Goal: Task Accomplishment & Management: Manage account settings

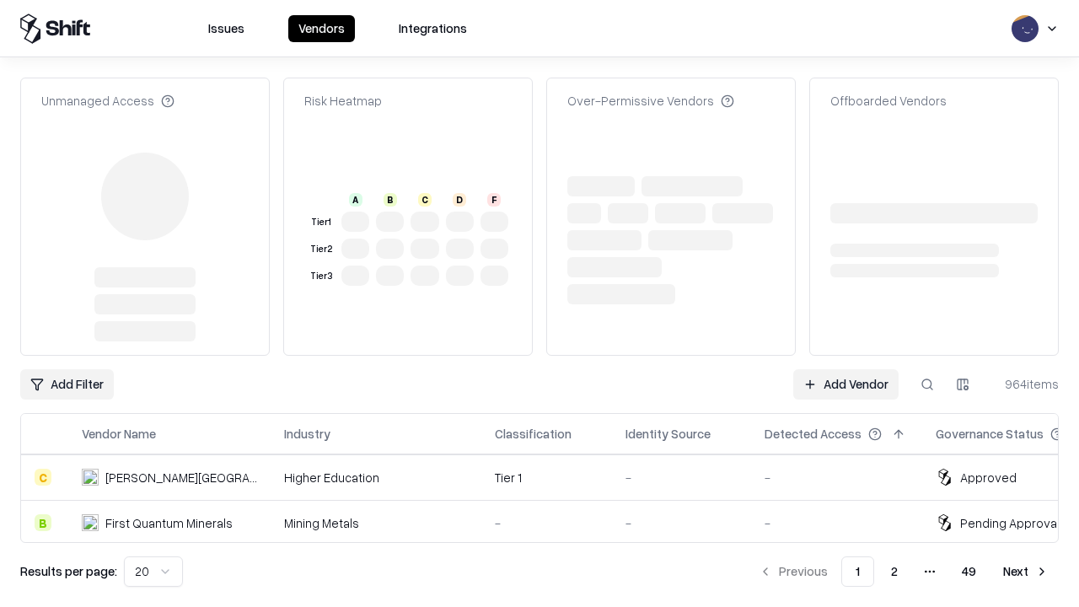
click at [845, 369] on link "Add Vendor" at bounding box center [845, 384] width 105 height 30
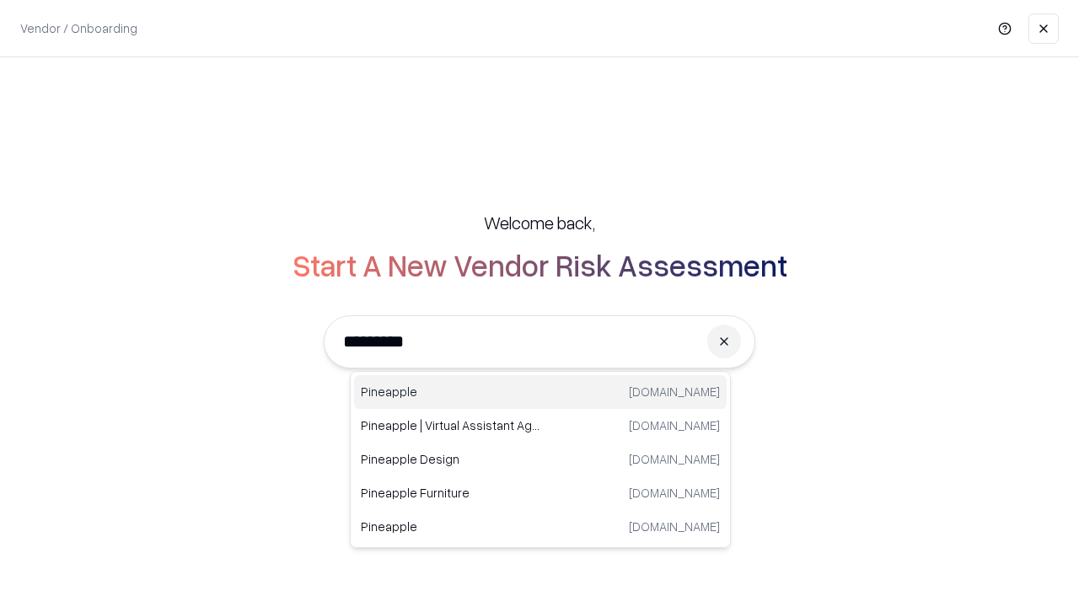
click at [540, 392] on div "Pineapple [DOMAIN_NAME]" at bounding box center [540, 392] width 372 height 34
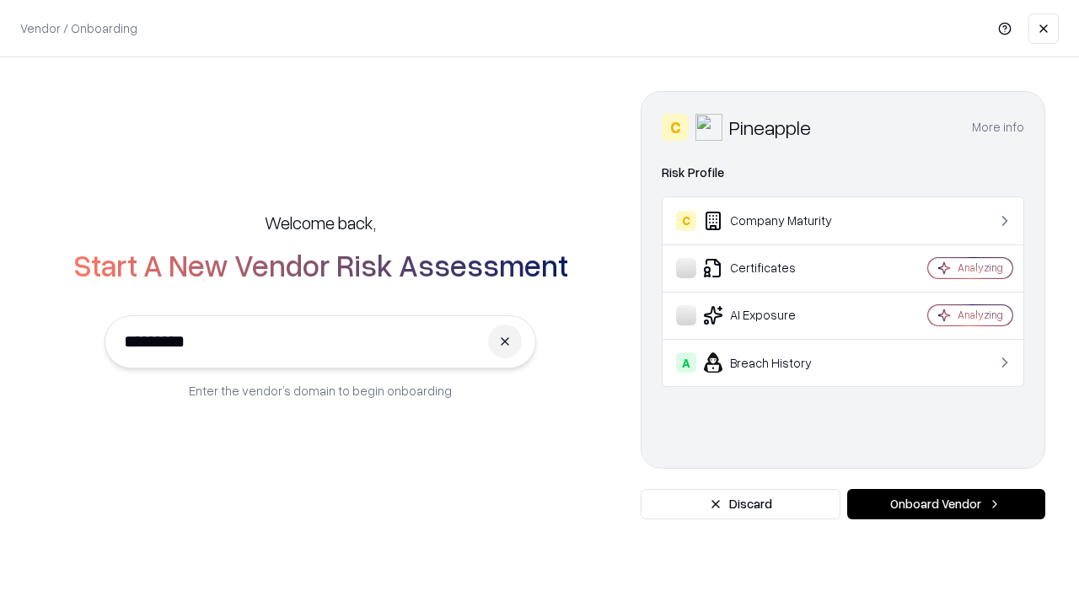
type input "*********"
click at [945, 504] on button "Onboard Vendor" at bounding box center [946, 504] width 198 height 30
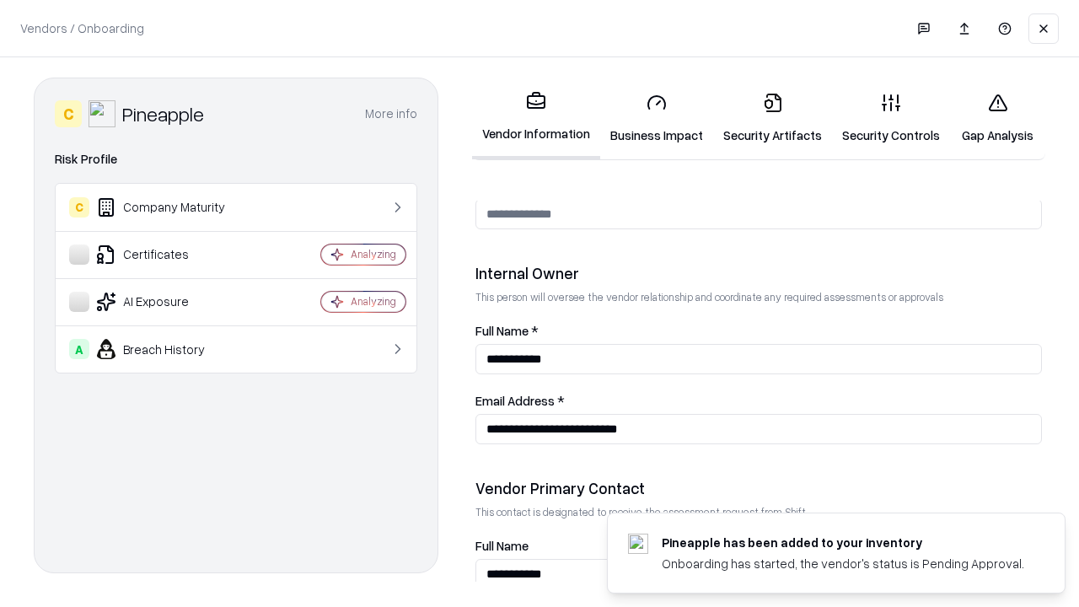
scroll to position [873, 0]
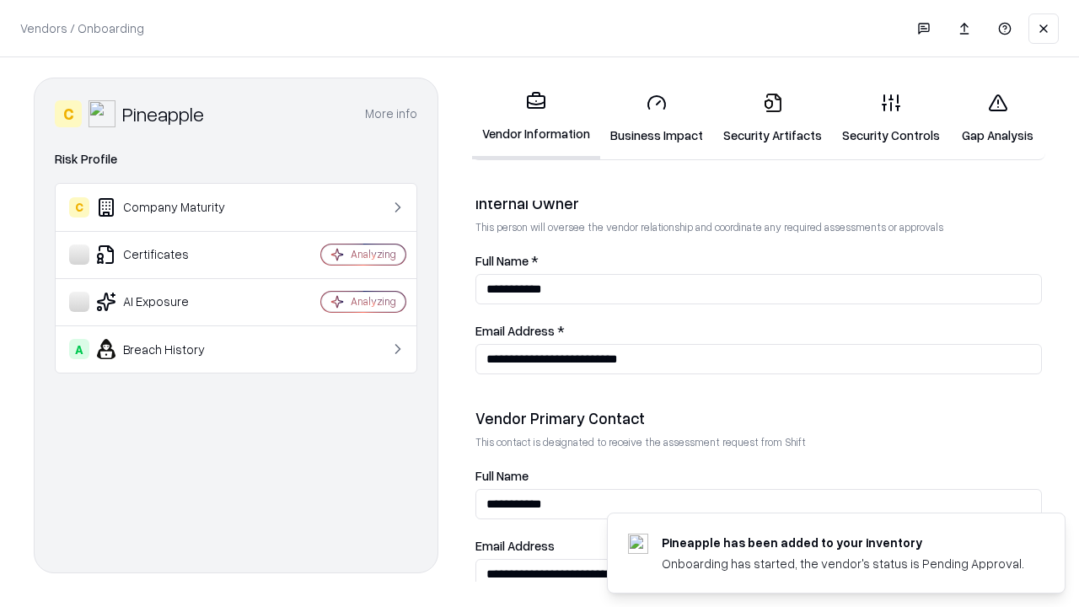
click at [656, 118] on link "Business Impact" at bounding box center [656, 118] width 113 height 78
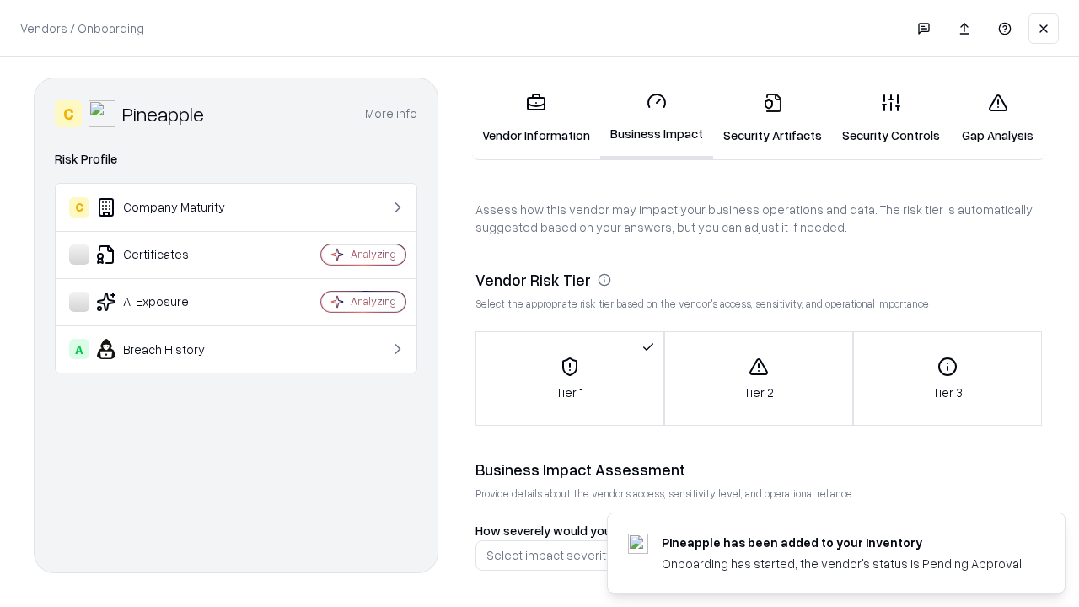
click at [772, 118] on link "Security Artifacts" at bounding box center [772, 118] width 119 height 78
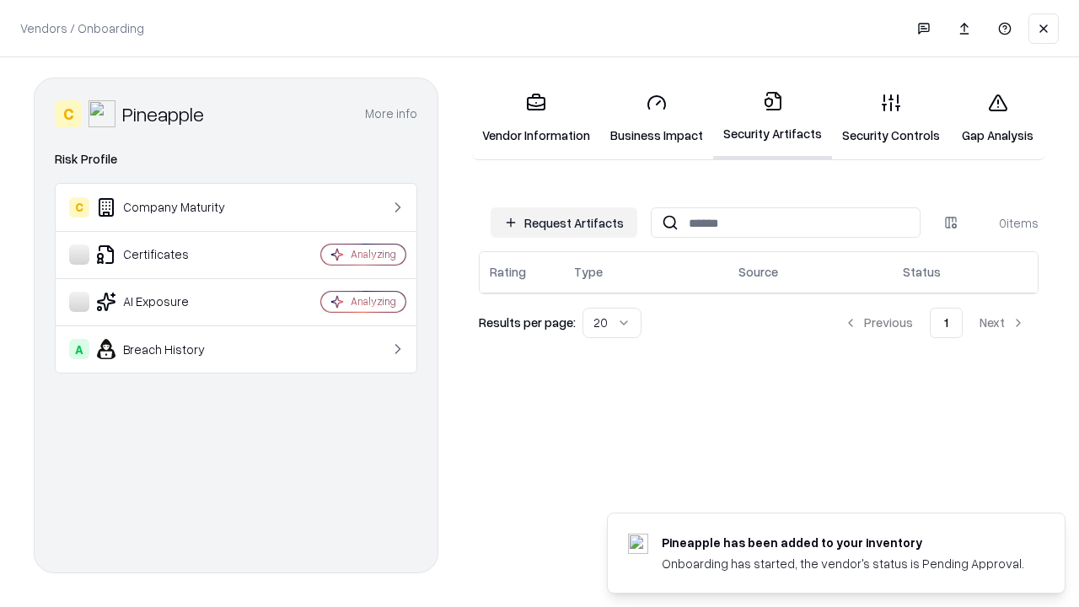
click at [564, 222] on button "Request Artifacts" at bounding box center [563, 222] width 147 height 30
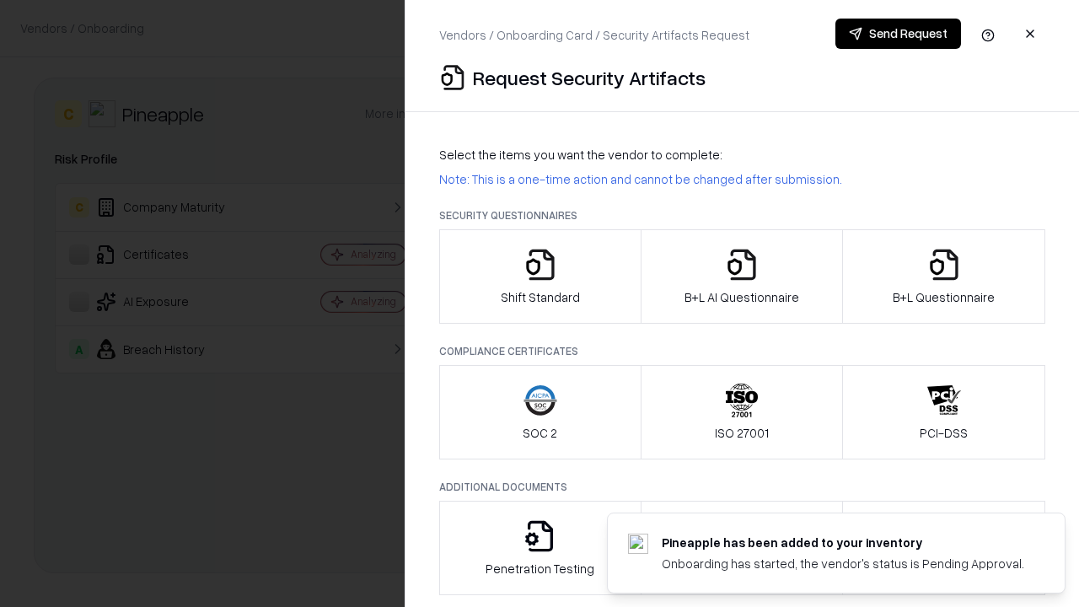
click at [539, 276] on icon "button" at bounding box center [540, 265] width 34 height 34
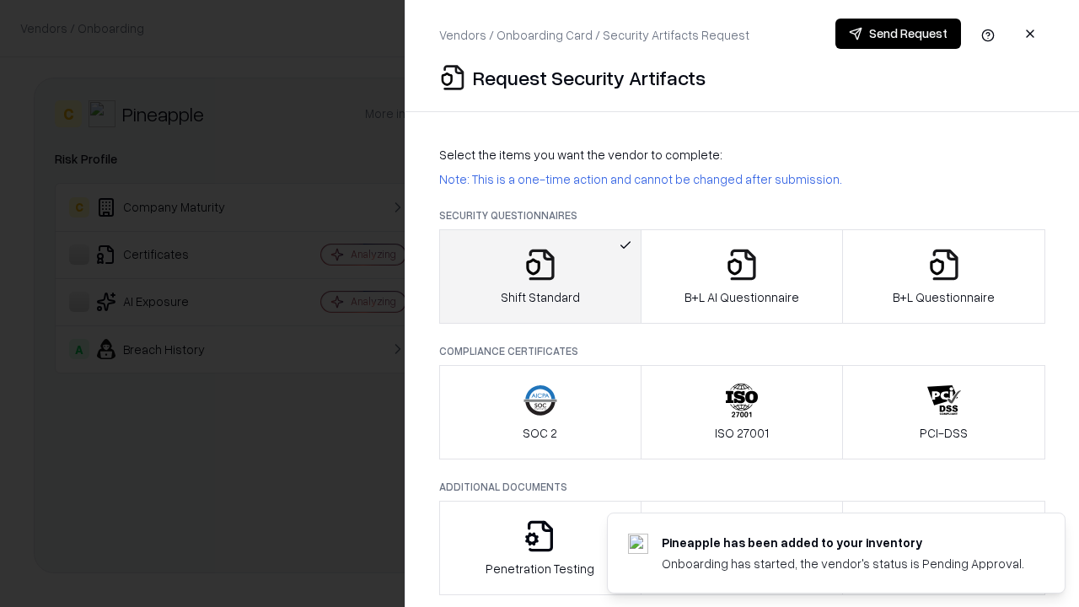
click at [897, 34] on button "Send Request" at bounding box center [898, 34] width 126 height 30
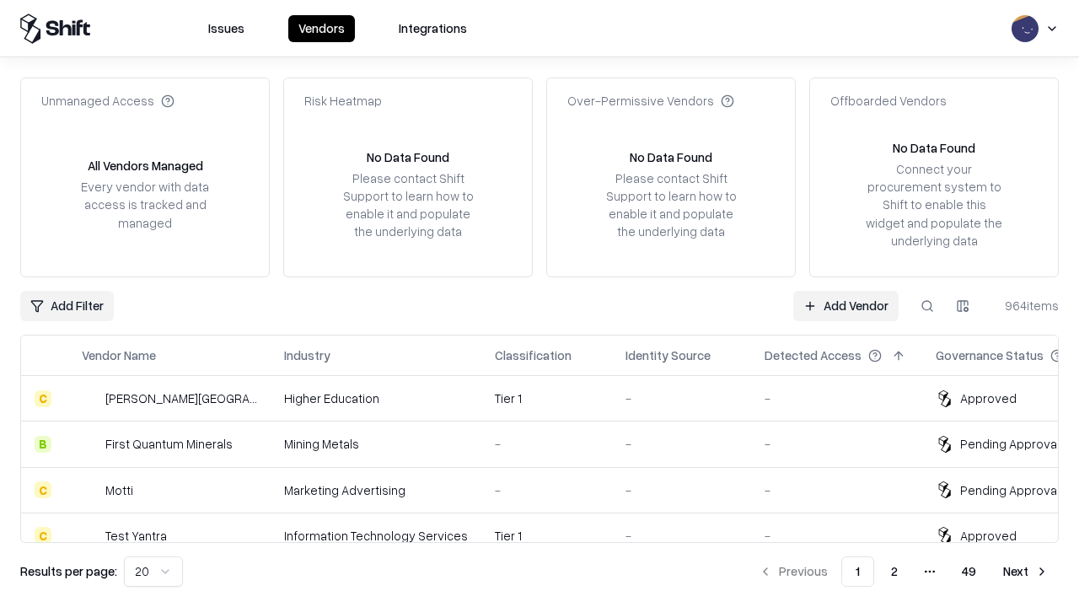
click at [927, 305] on button at bounding box center [927, 306] width 30 height 30
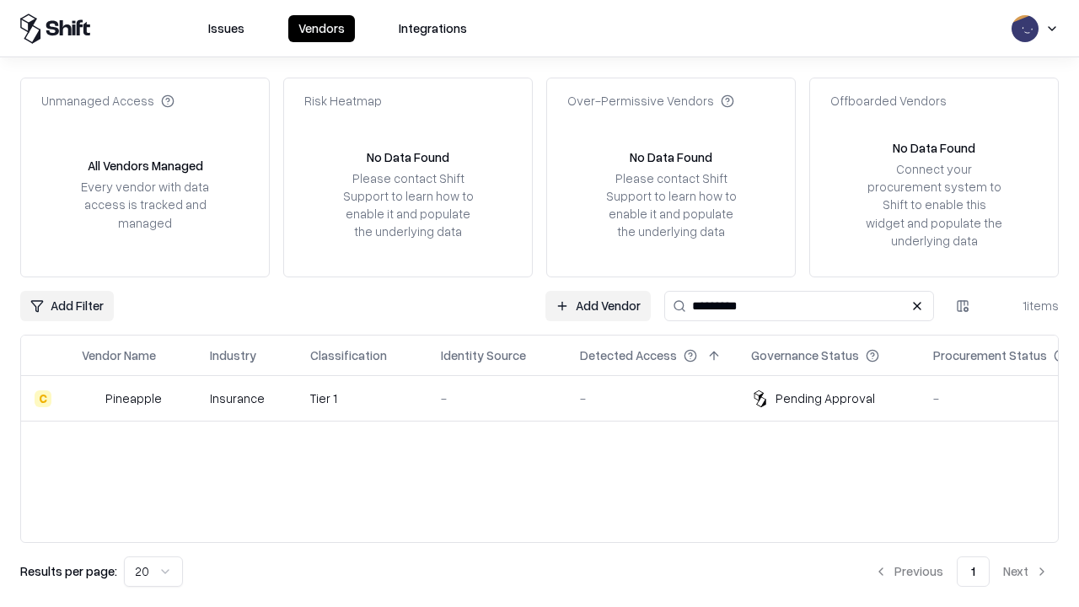
type input "*********"
click at [549, 398] on div "-" at bounding box center [497, 398] width 112 height 18
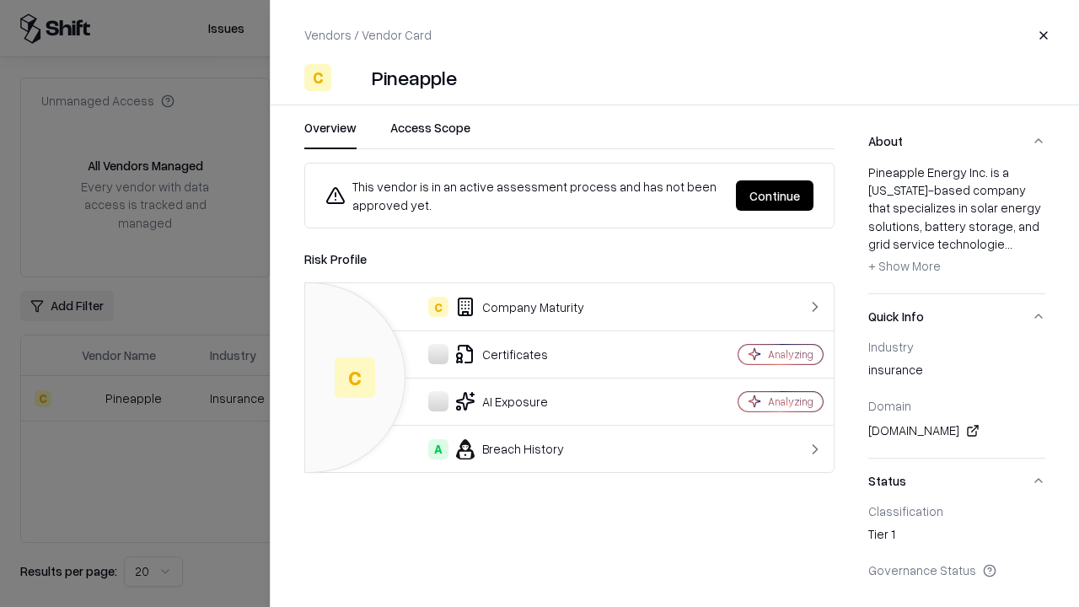
click at [774, 195] on button "Continue" at bounding box center [775, 195] width 78 height 30
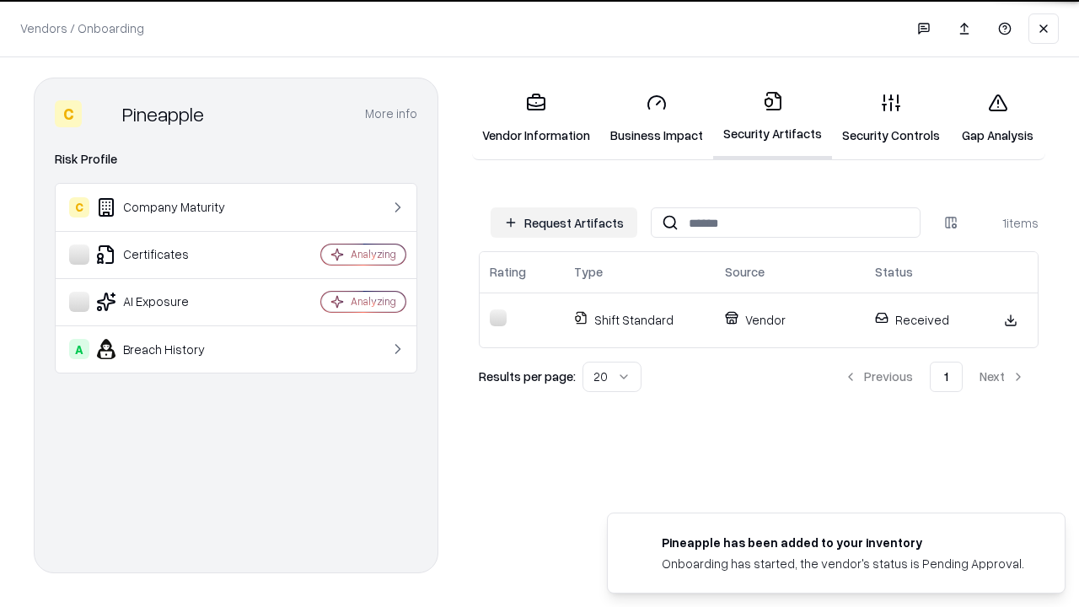
click at [997, 118] on link "Gap Analysis" at bounding box center [997, 118] width 95 height 78
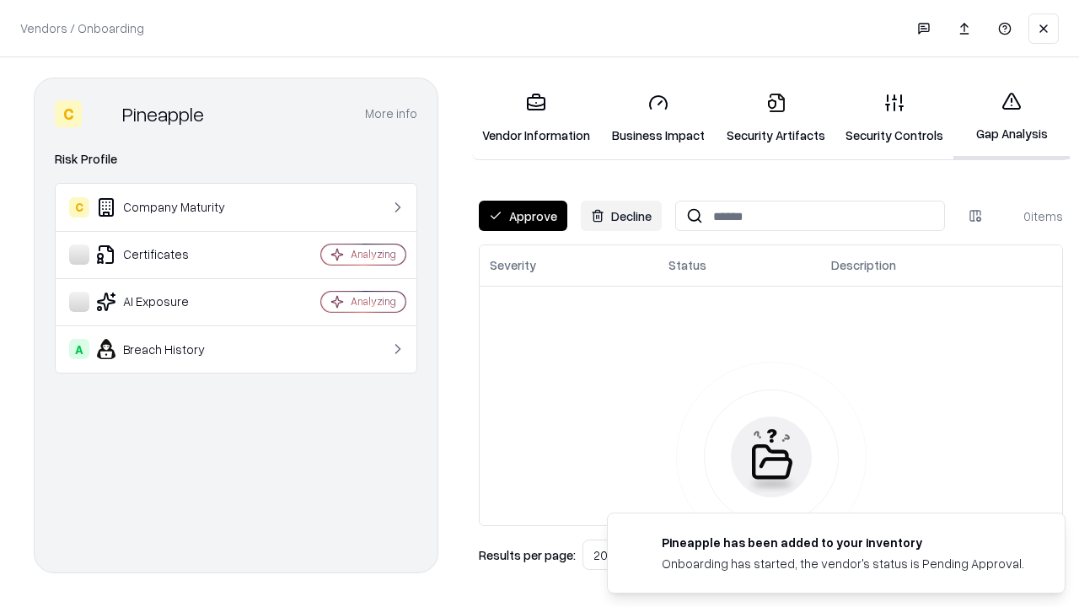
click at [522, 216] on button "Approve" at bounding box center [523, 216] width 88 height 30
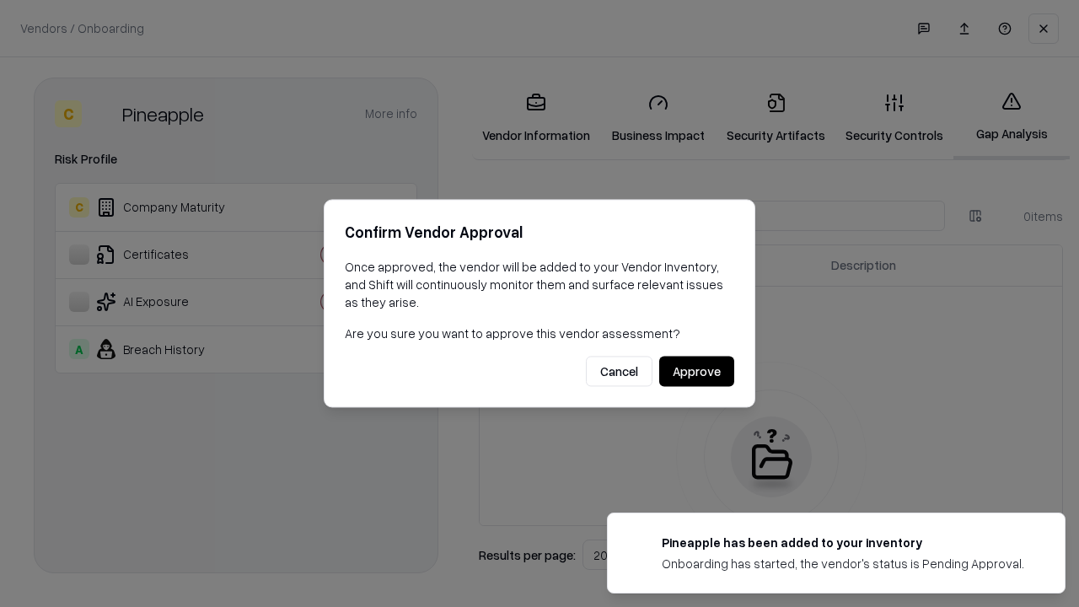
click at [696, 371] on button "Approve" at bounding box center [696, 371] width 75 height 30
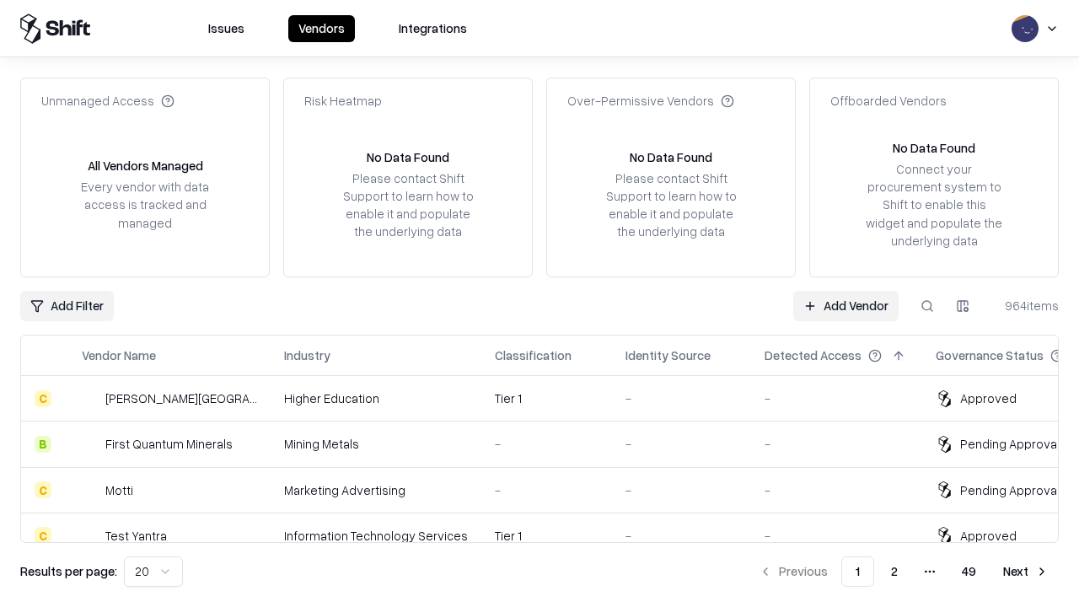
type input "*********"
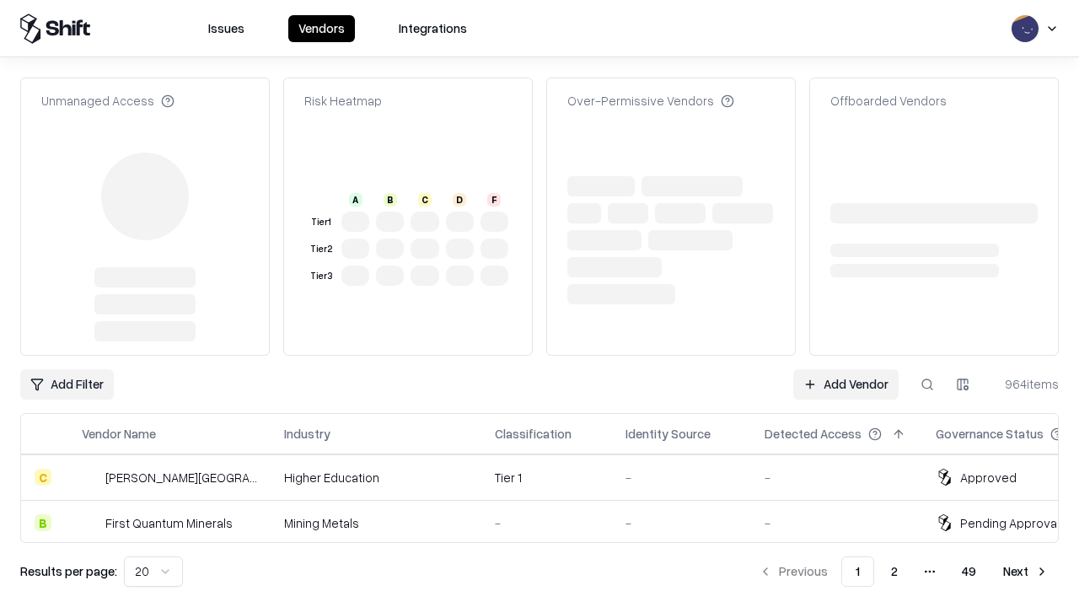
click at [845, 369] on link "Add Vendor" at bounding box center [845, 384] width 105 height 30
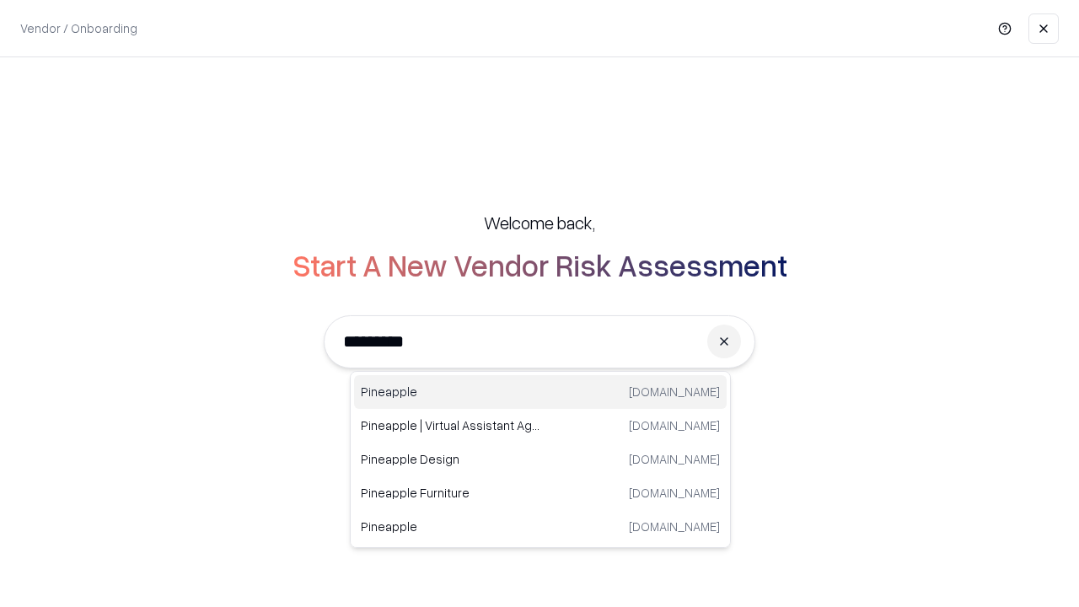
click at [540, 392] on div "Pineapple [DOMAIN_NAME]" at bounding box center [540, 392] width 372 height 34
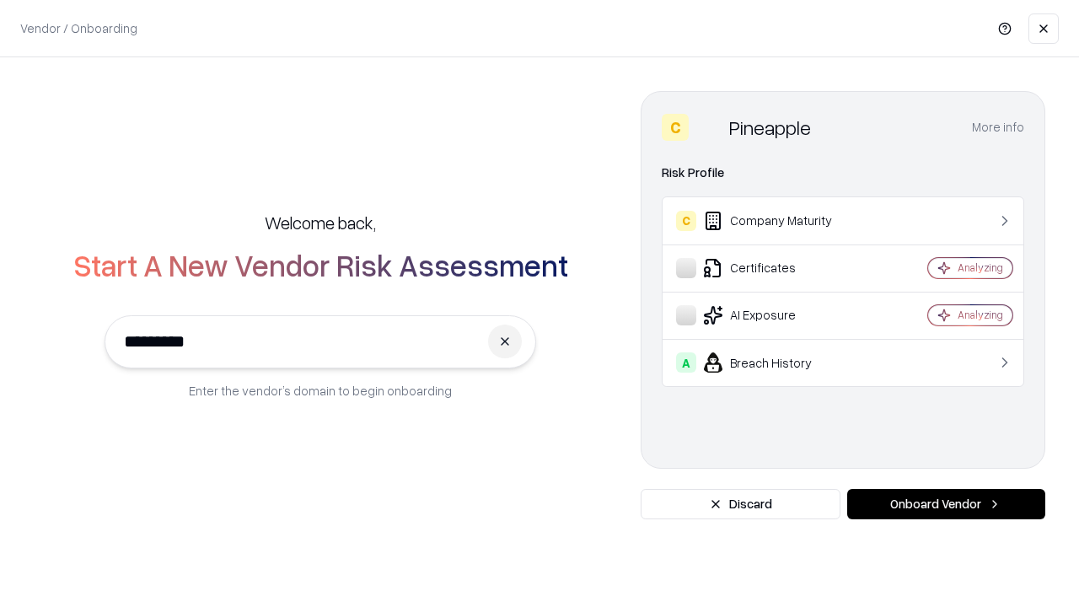
type input "*********"
click at [945, 504] on button "Onboard Vendor" at bounding box center [946, 504] width 198 height 30
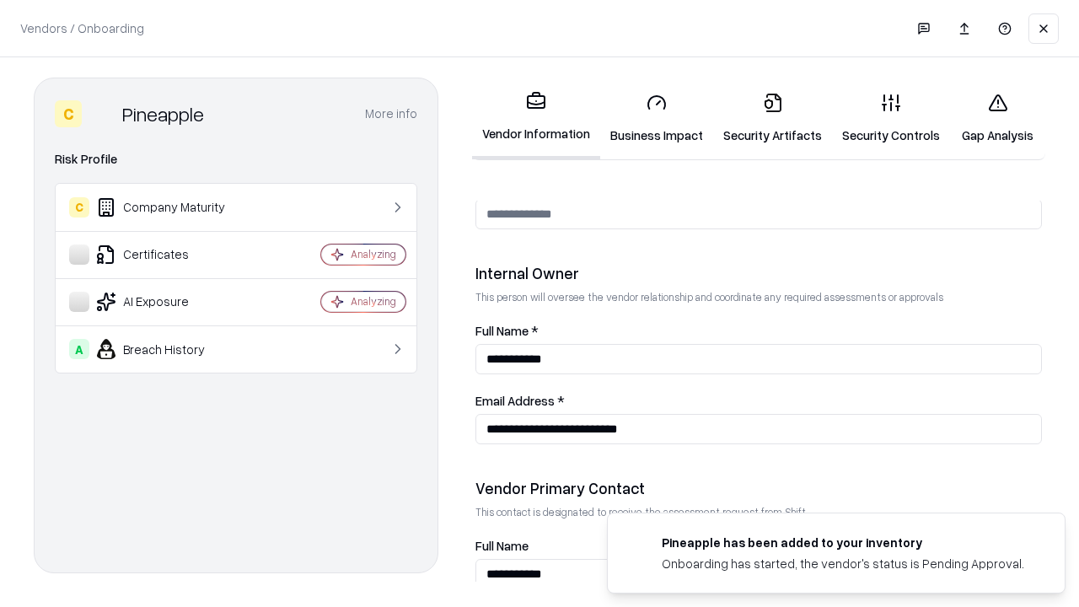
scroll to position [873, 0]
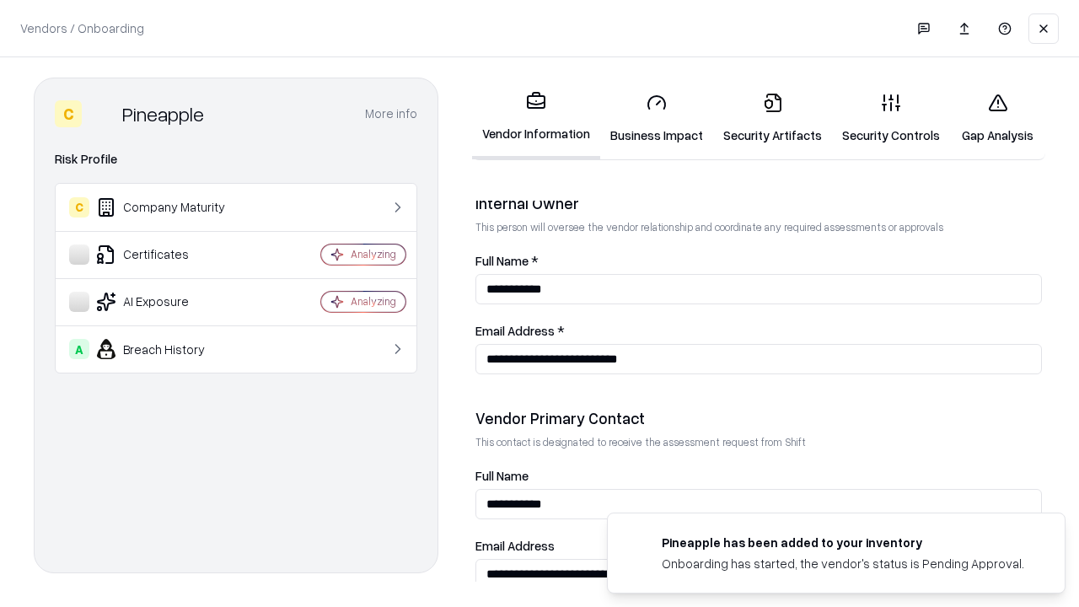
click at [997, 118] on link "Gap Analysis" at bounding box center [997, 118] width 95 height 78
